Goal: Task Accomplishment & Management: Use online tool/utility

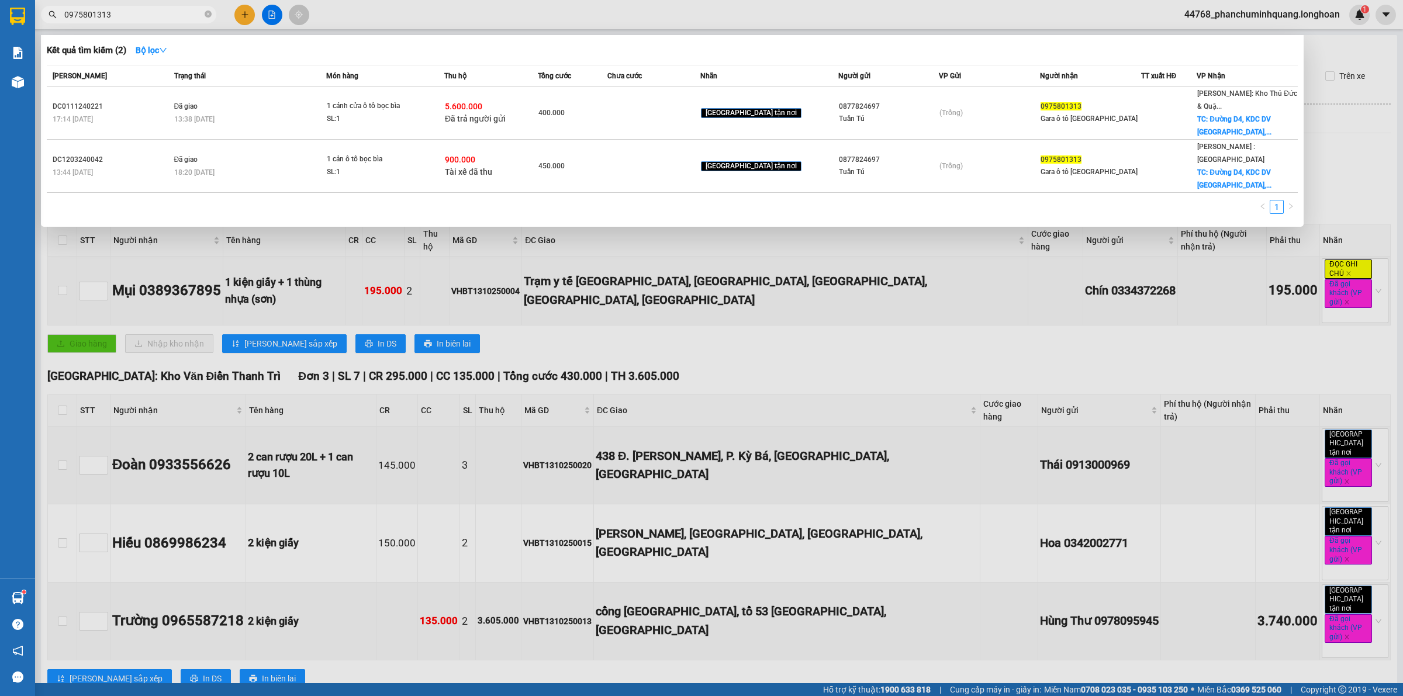
click at [171, 9] on input "0975801313" at bounding box center [133, 14] width 138 height 13
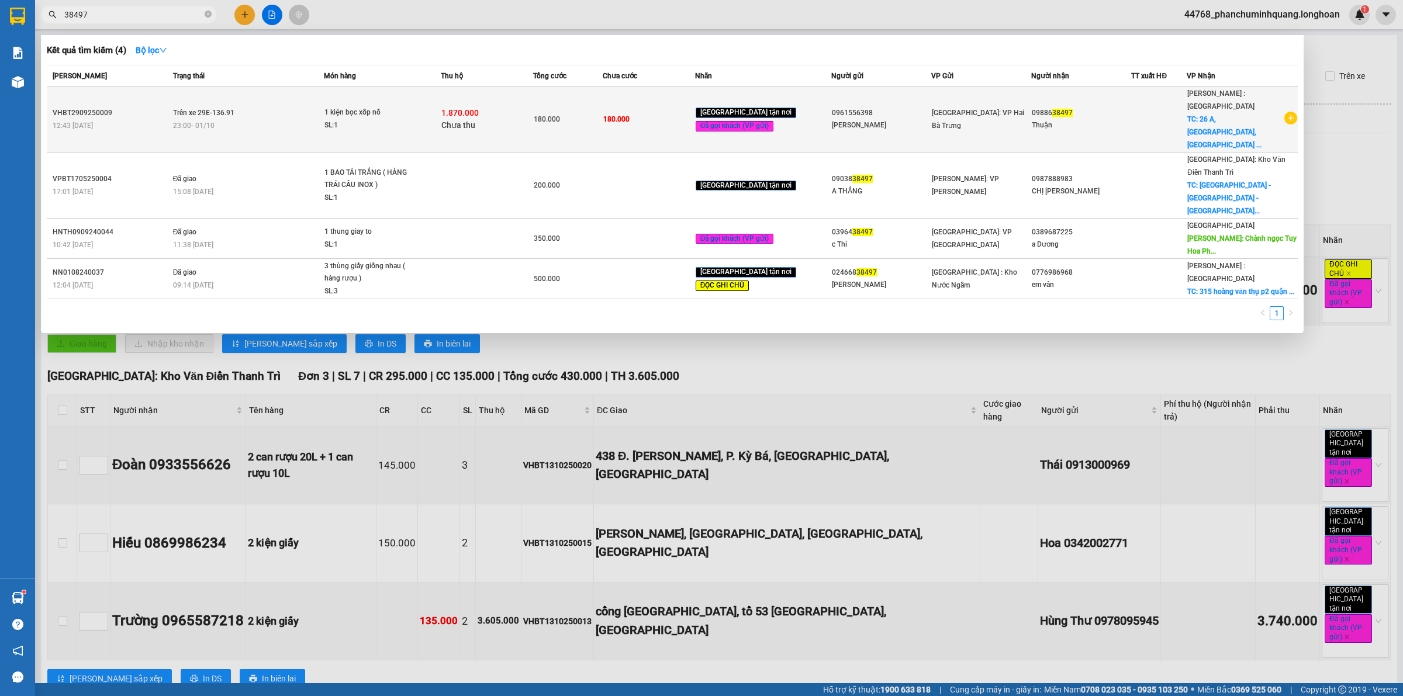
type input "38497"
click at [533, 115] on div "1.870.000 Chưa thu" at bounding box center [486, 119] width 91 height 25
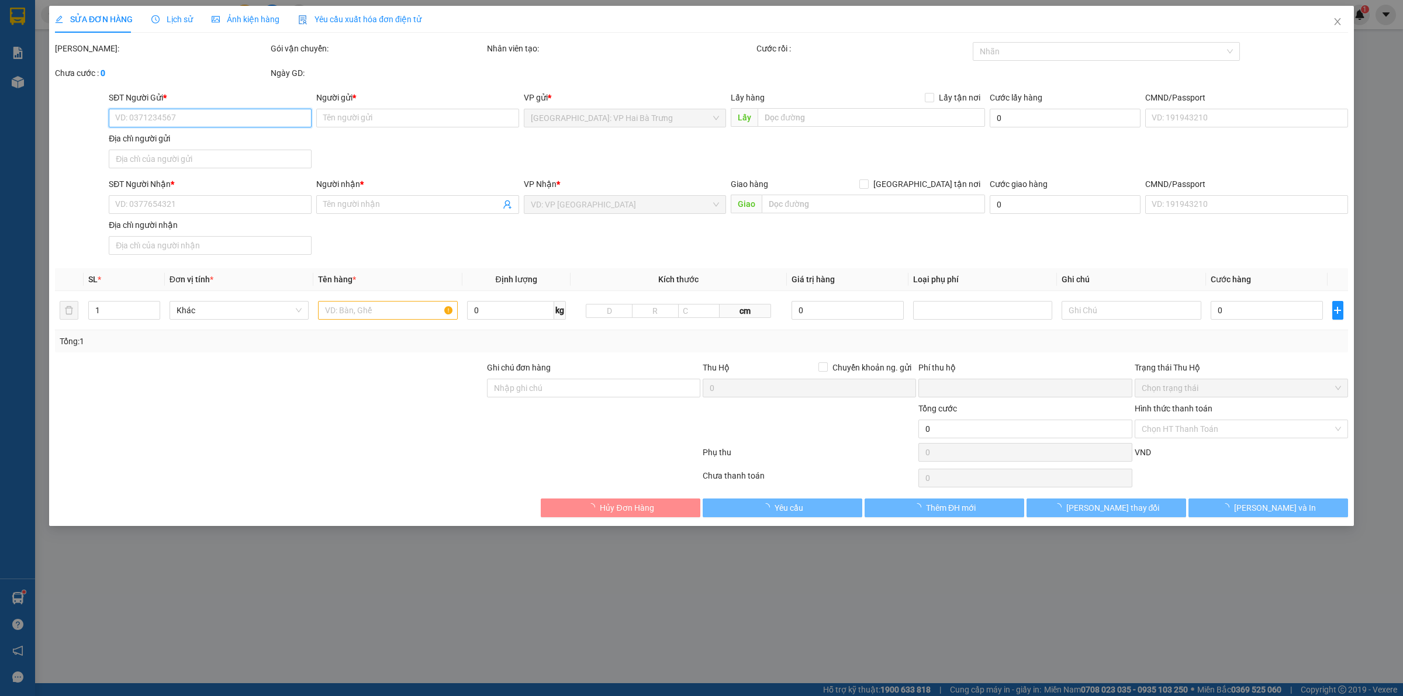
type input "0961556398"
type input "[PERSON_NAME]"
type input "0988638497"
type input "Thuận"
checkbox input "true"
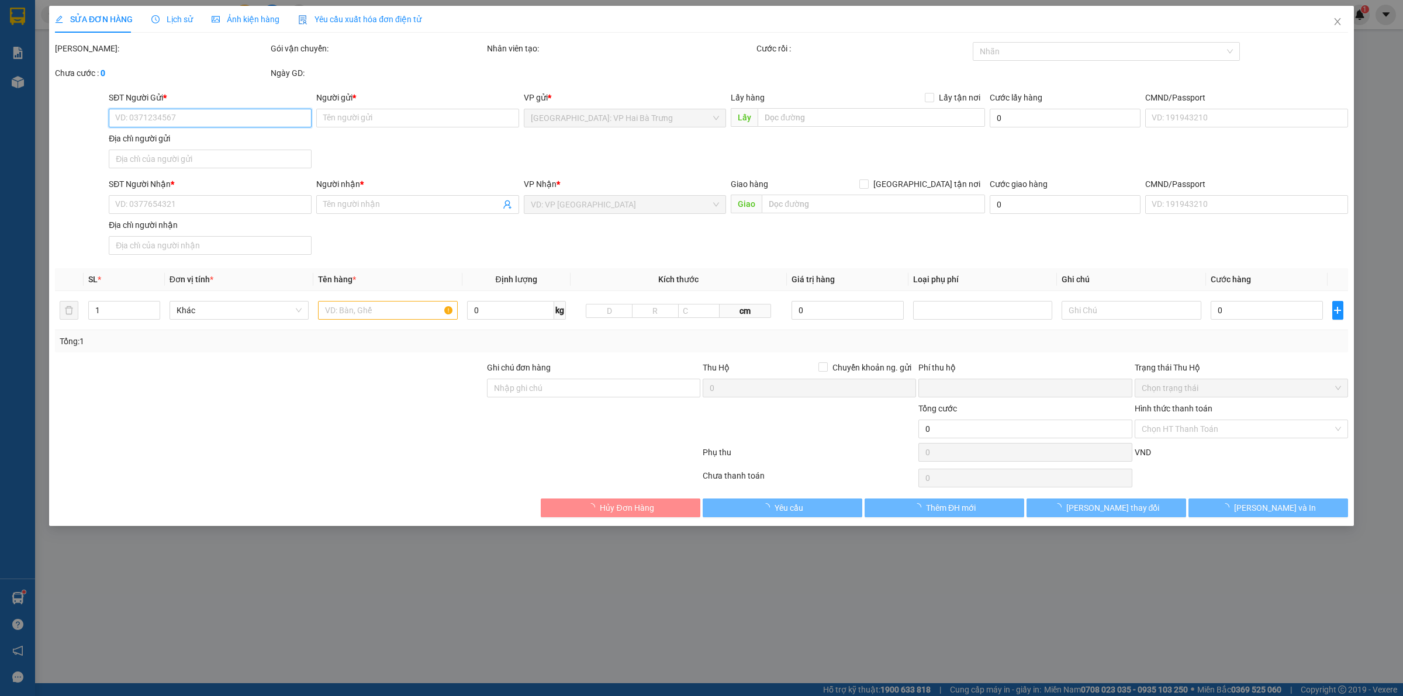
type input "26 A, [GEOGRAPHIC_DATA], [GEOGRAPHIC_DATA] [GEOGRAPHIC_DATA]"
type input "180.000"
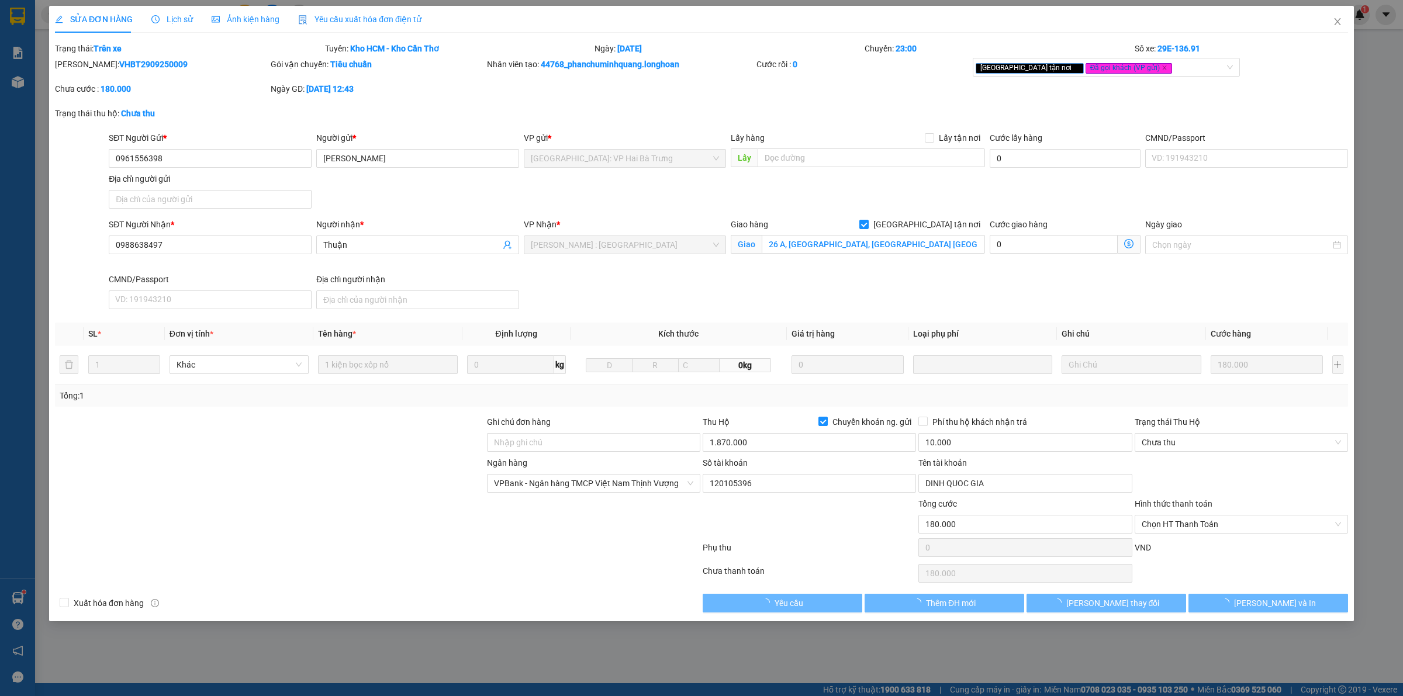
click at [177, 19] on span "Lịch sử" at bounding box center [172, 19] width 42 height 9
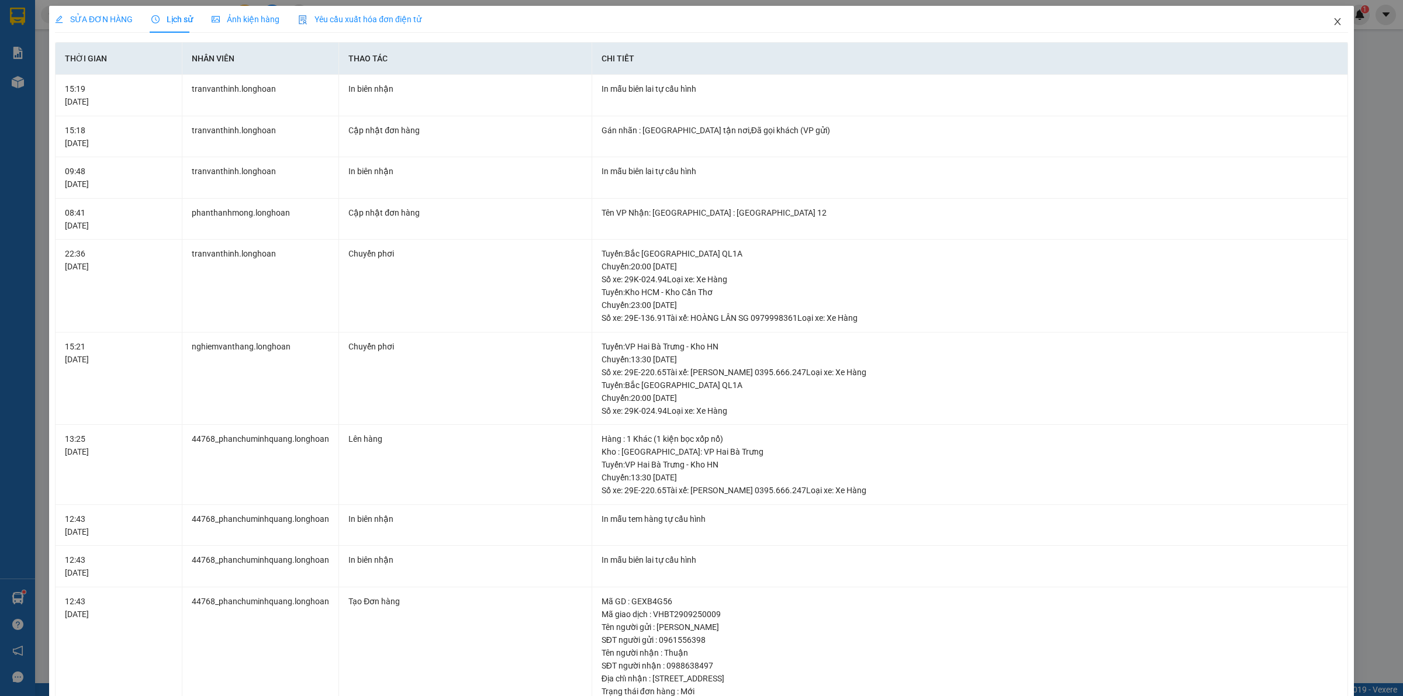
click at [1333, 22] on span "Close" at bounding box center [1337, 22] width 33 height 33
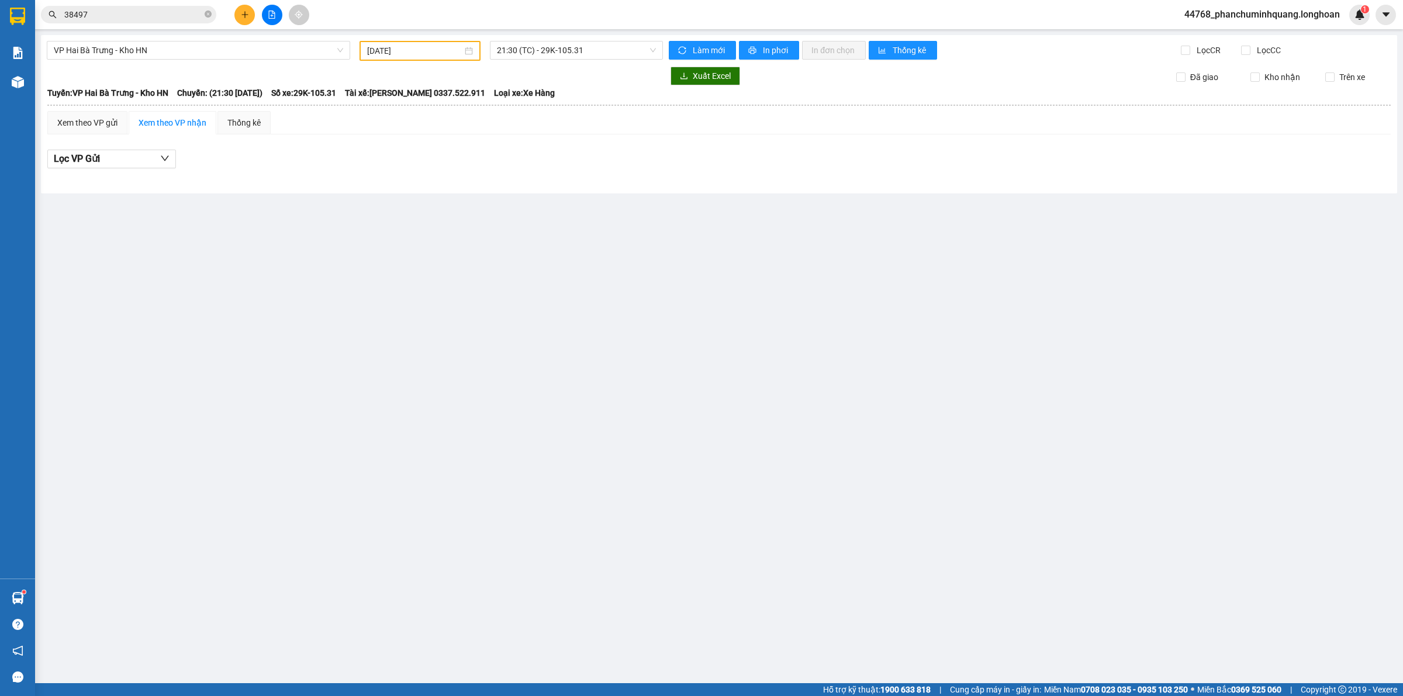
click at [159, 15] on input "38497" at bounding box center [133, 14] width 138 height 13
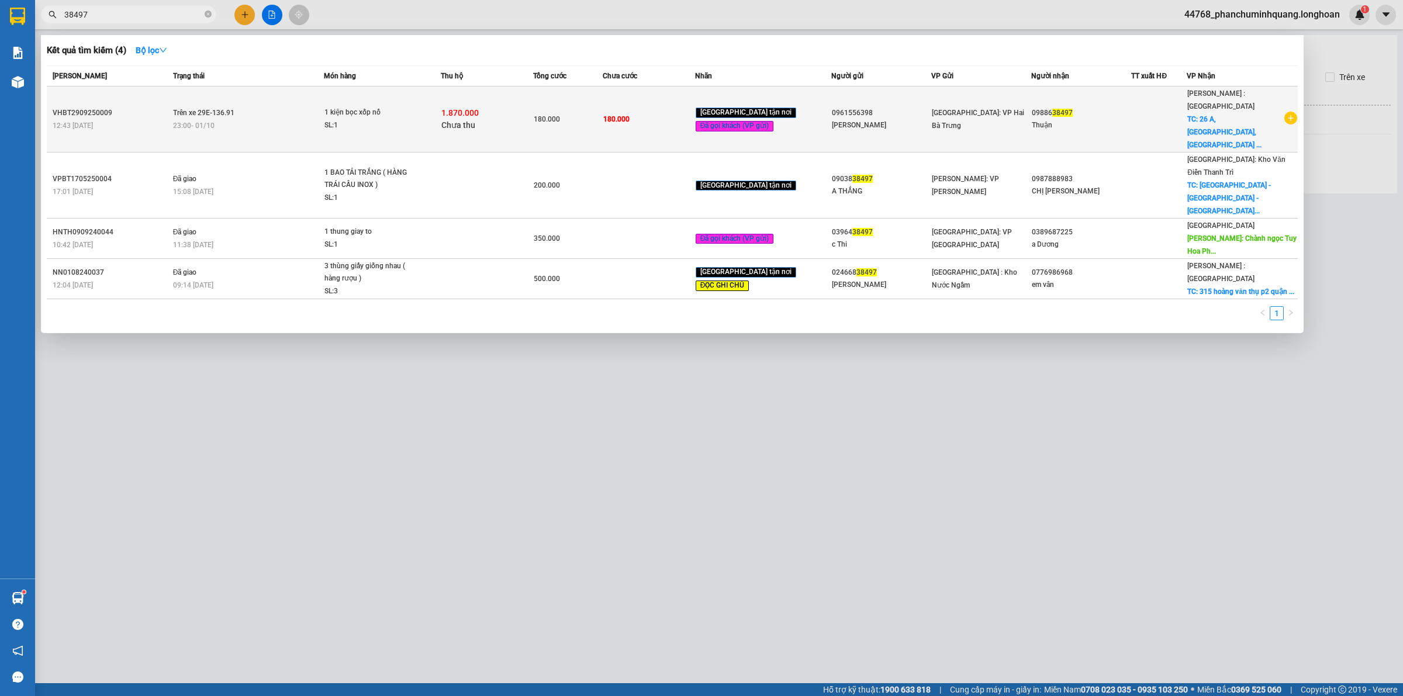
click at [308, 94] on td "Trên xe 29E-136.91 23:00 [DATE]" at bounding box center [247, 120] width 154 height 66
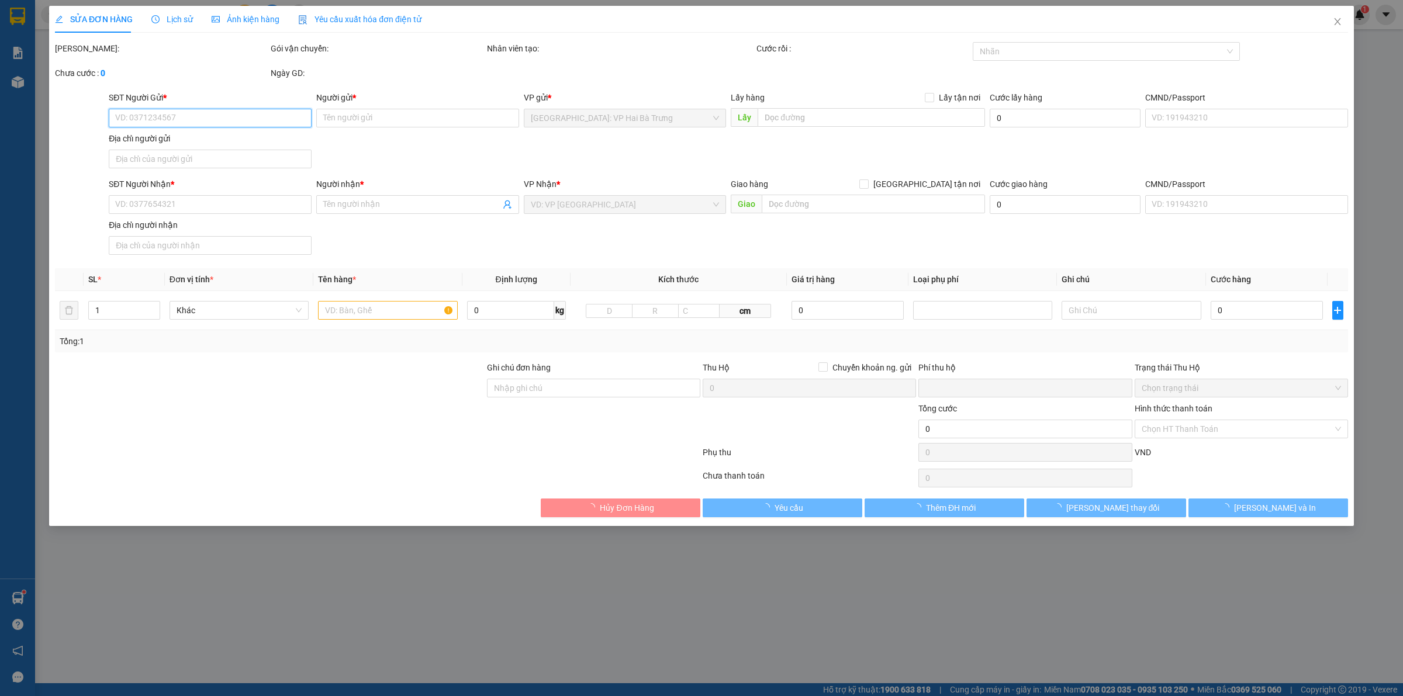
type input "0961556398"
type input "[PERSON_NAME]"
type input "0988638497"
type input "Thuận"
checkbox input "true"
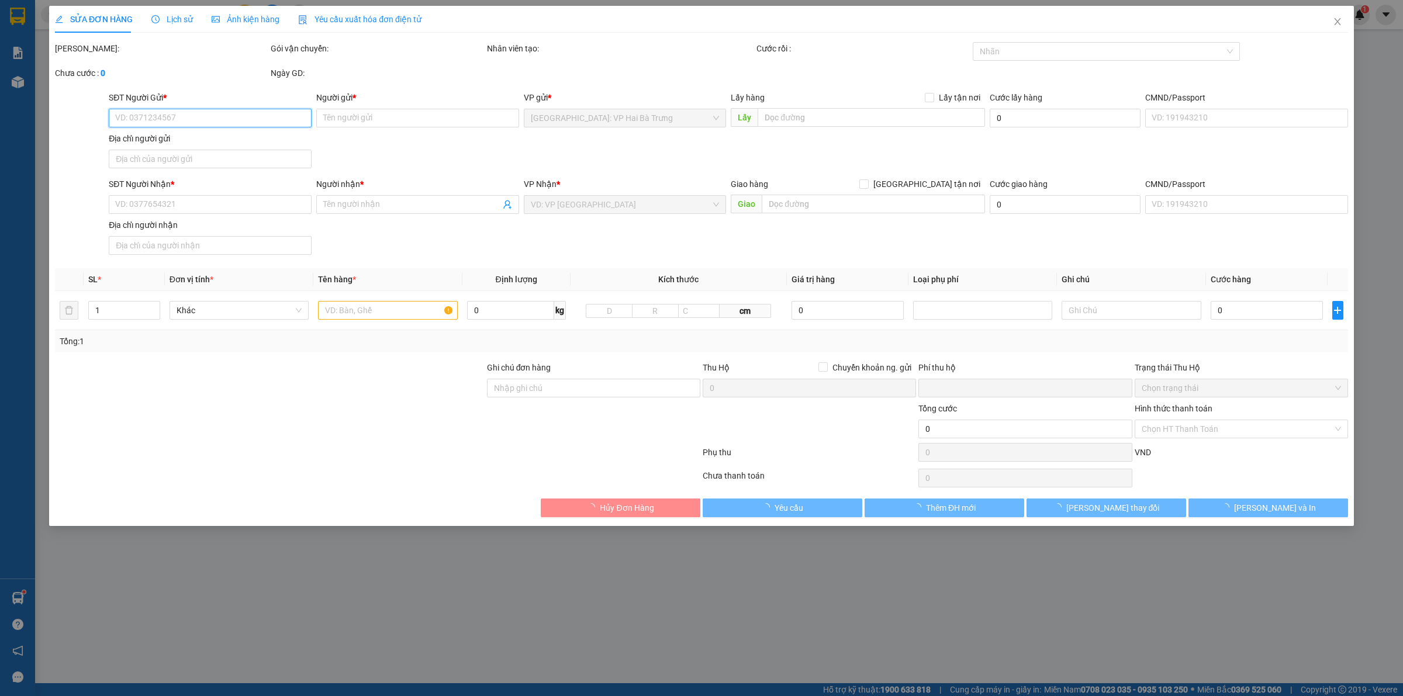
type input "26 A, [GEOGRAPHIC_DATA], [GEOGRAPHIC_DATA] [GEOGRAPHIC_DATA]"
type input "180.000"
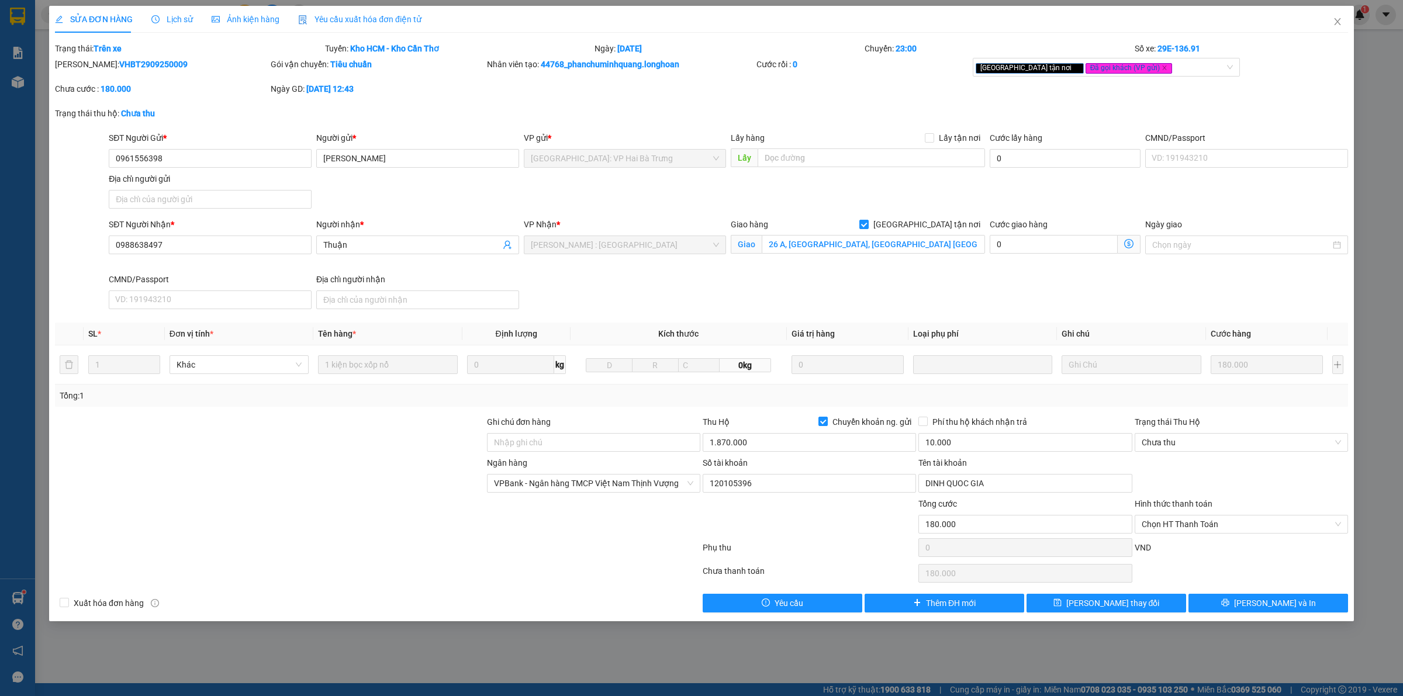
click at [181, 25] on div "Lịch sử" at bounding box center [172, 19] width 42 height 13
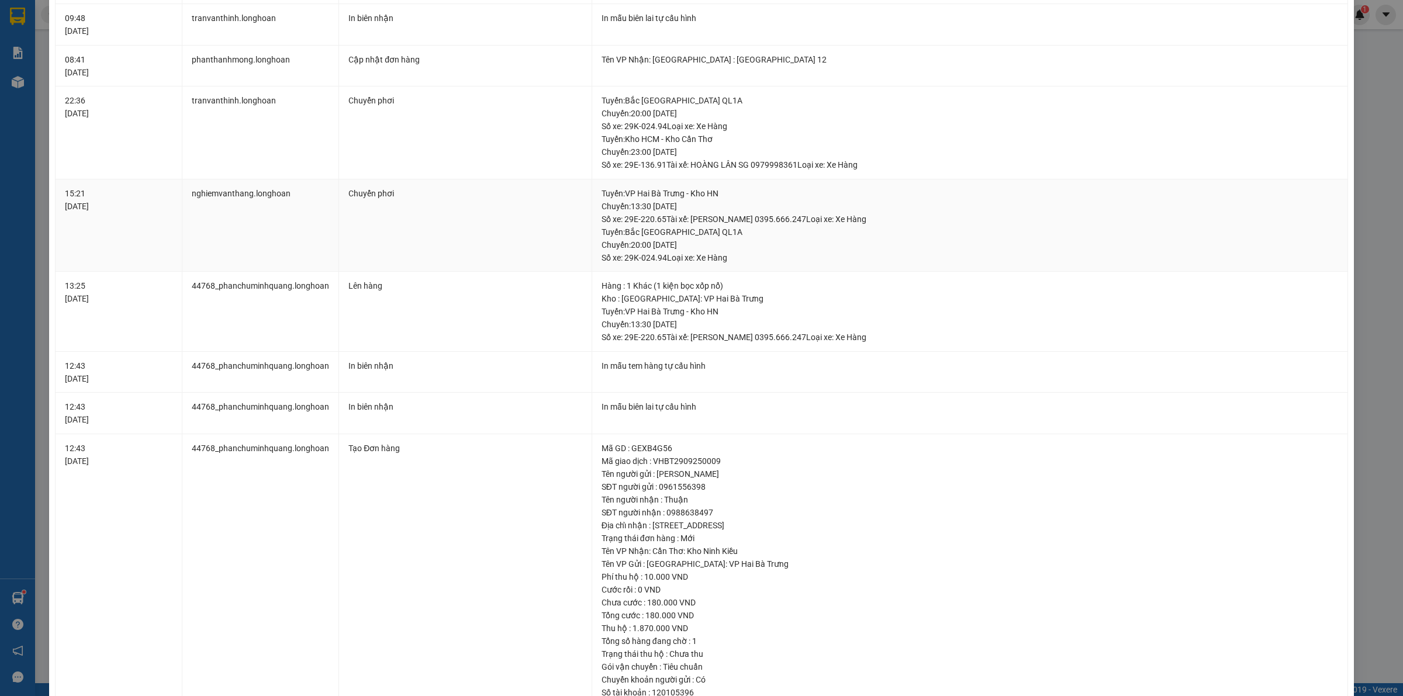
scroll to position [7, 0]
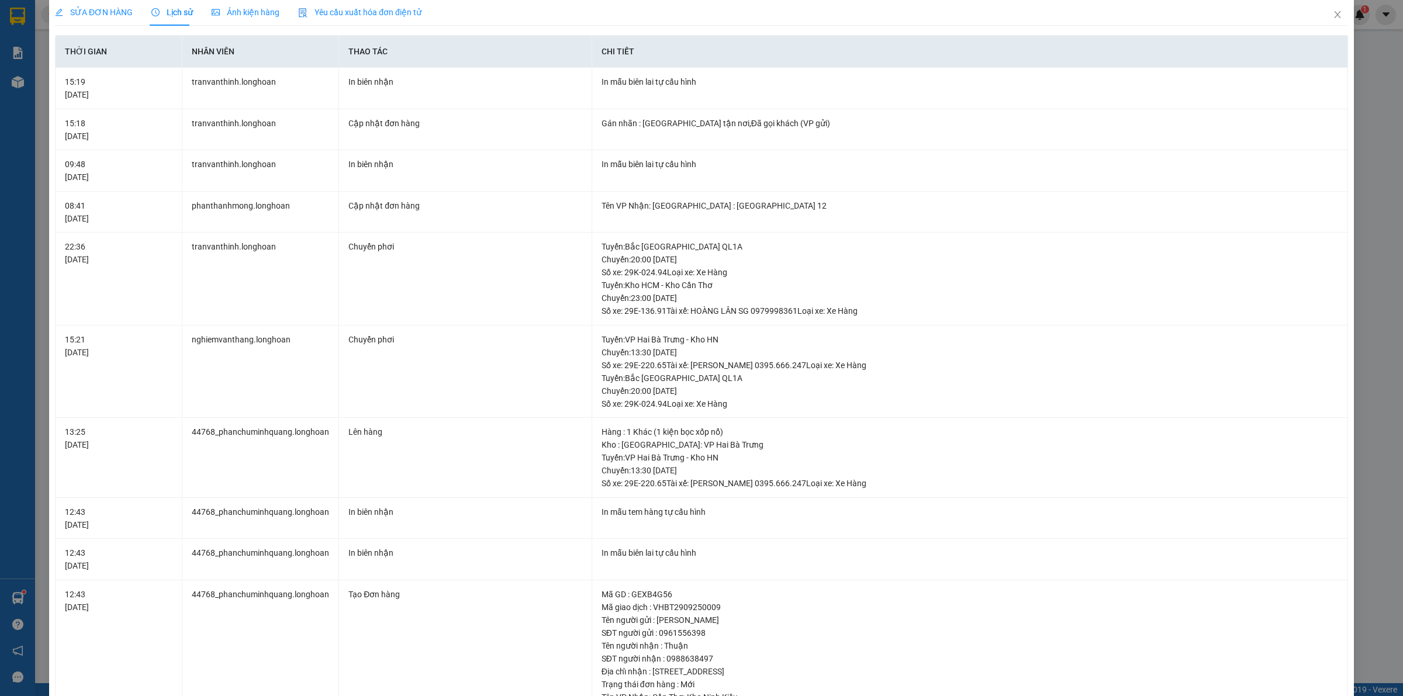
click at [95, 16] on span "SỬA ĐƠN HÀNG" at bounding box center [94, 12] width 78 height 9
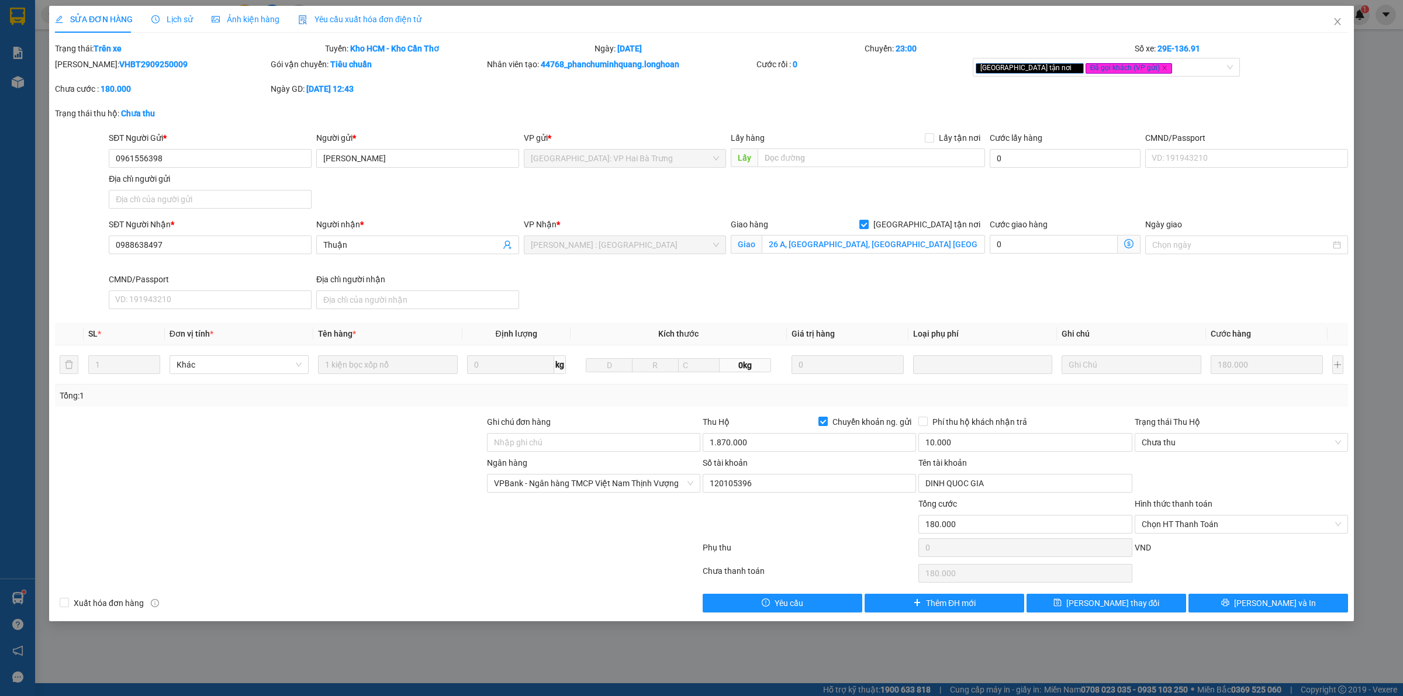
click at [178, 16] on span "Lịch sử" at bounding box center [172, 19] width 42 height 9
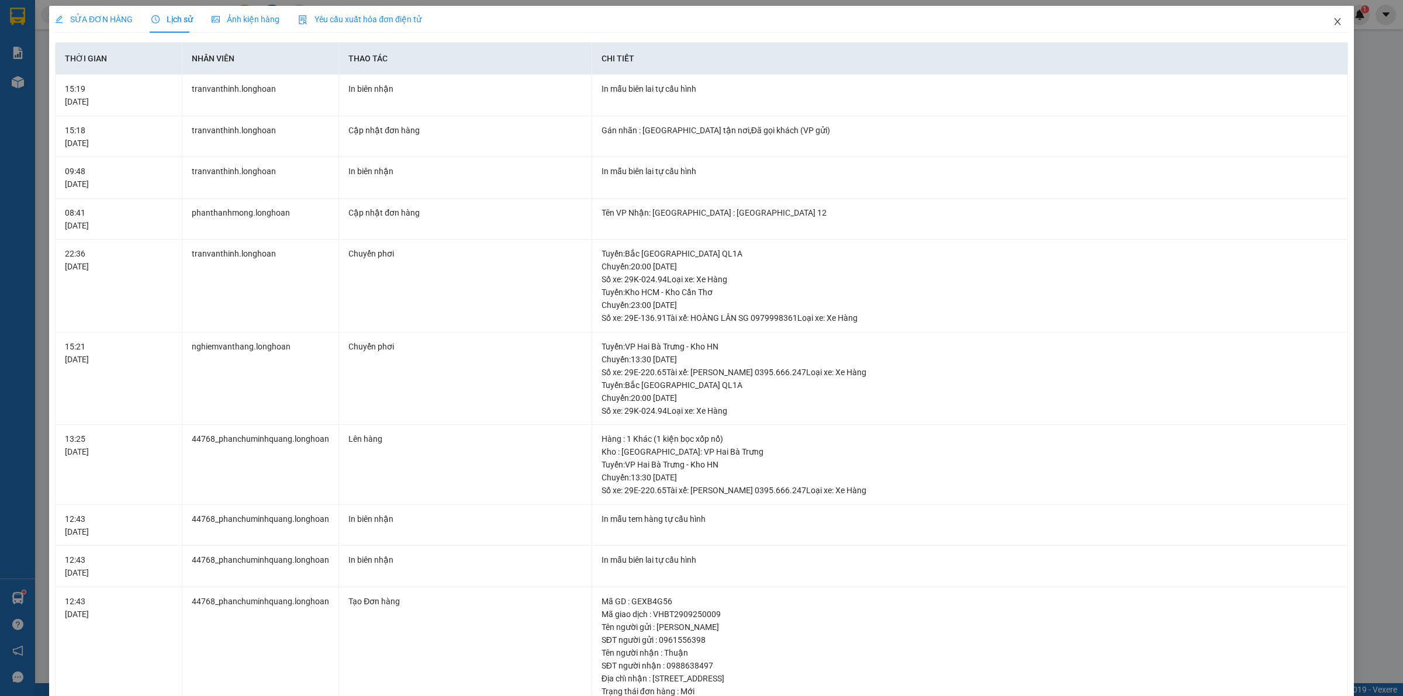
click at [1333, 20] on icon "close" at bounding box center [1337, 21] width 9 height 9
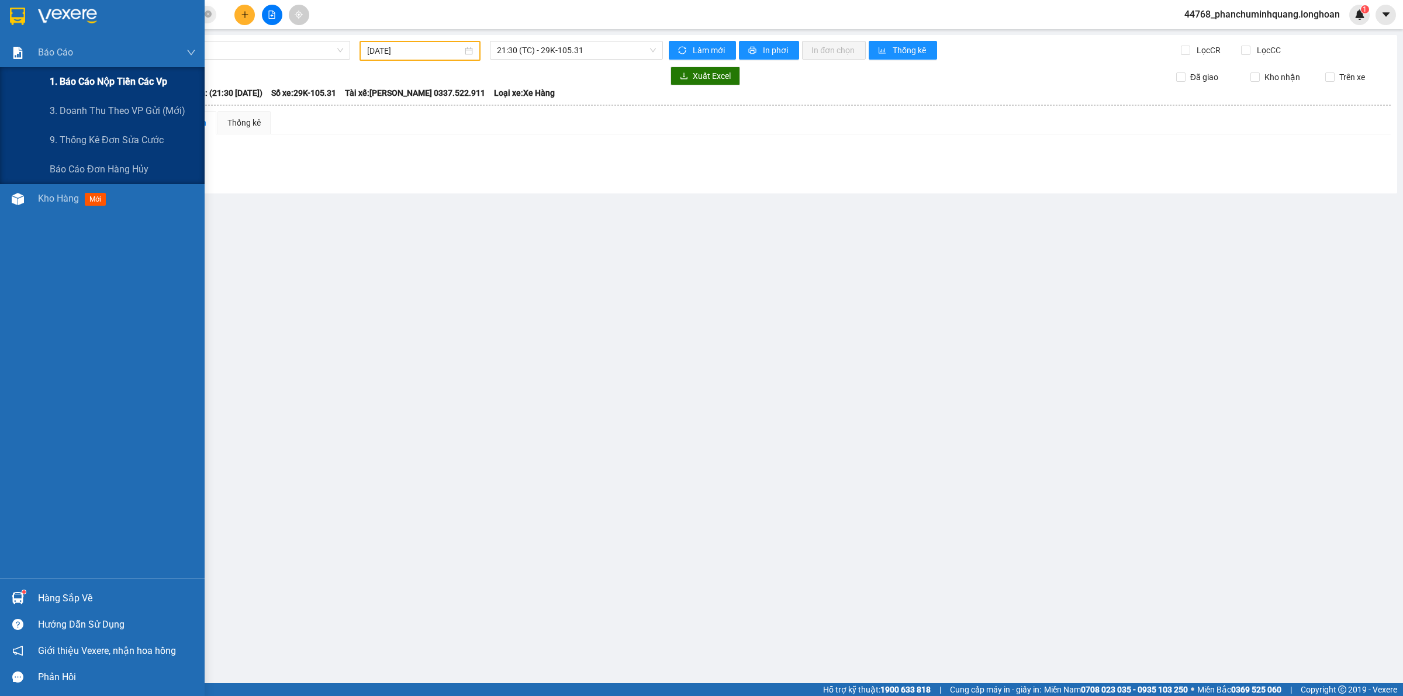
click at [85, 82] on span "1. Báo cáo nộp tiền các vp" at bounding box center [109, 81] width 118 height 15
